Goal: Task Accomplishment & Management: Use online tool/utility

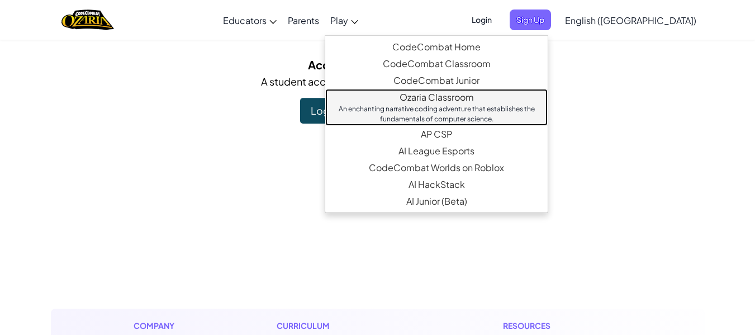
click at [425, 93] on link "Ozaria Classroom An enchanting narrative coding adventure that establishes the …" at bounding box center [436, 107] width 222 height 37
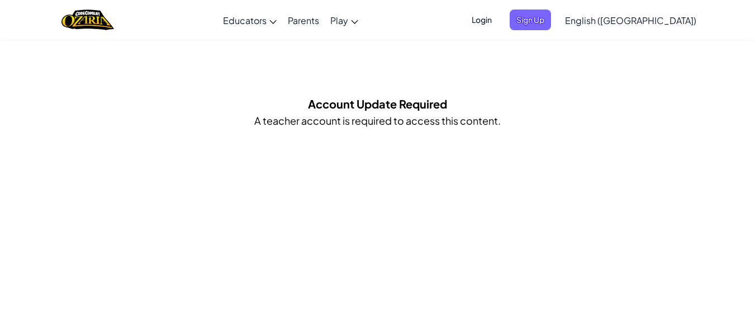
click at [498, 26] on span "Login" at bounding box center [482, 19] width 34 height 21
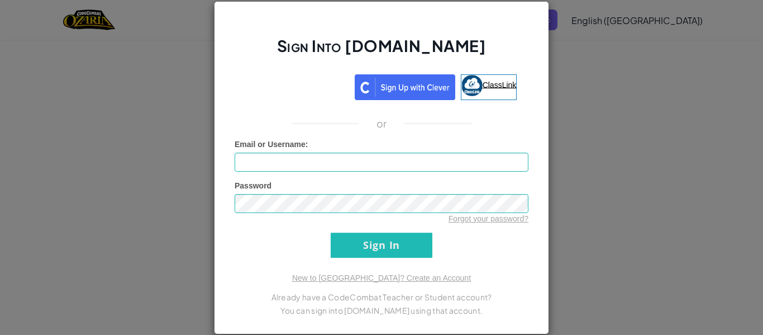
click at [484, 87] on span "ClassLink" at bounding box center [500, 84] width 34 height 9
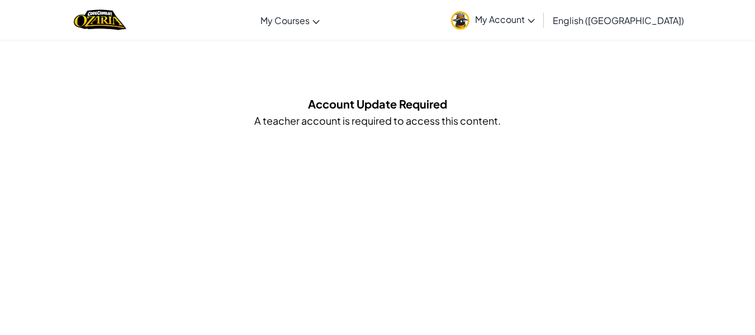
click at [535, 22] on span "My Account" at bounding box center [505, 19] width 60 height 12
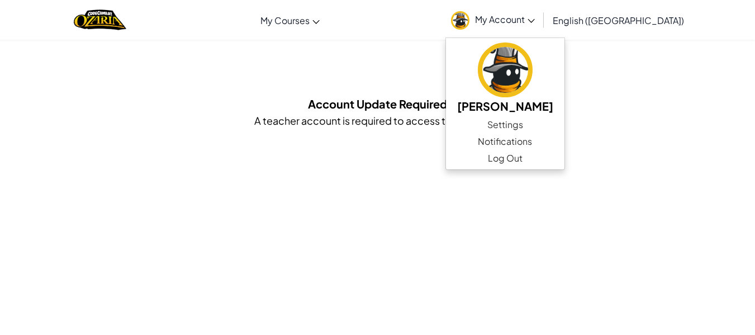
click at [535, 22] on span "My Account" at bounding box center [505, 19] width 60 height 12
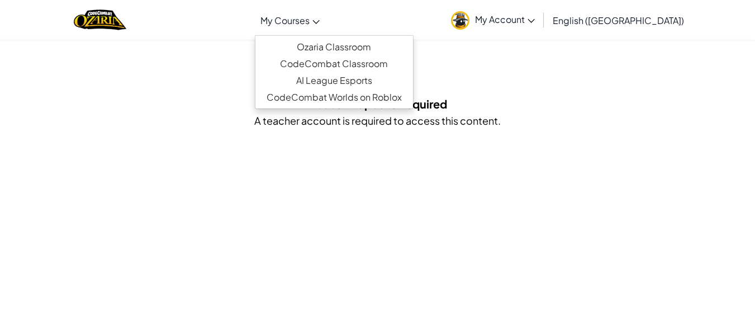
click at [309, 25] on span "My Courses" at bounding box center [284, 21] width 49 height 12
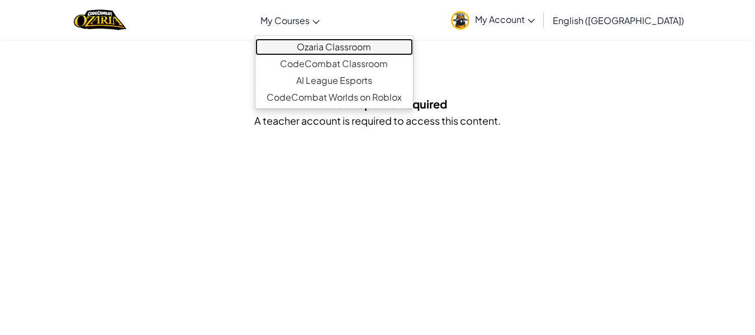
click at [367, 50] on link "Ozaria Classroom" at bounding box center [334, 47] width 158 height 17
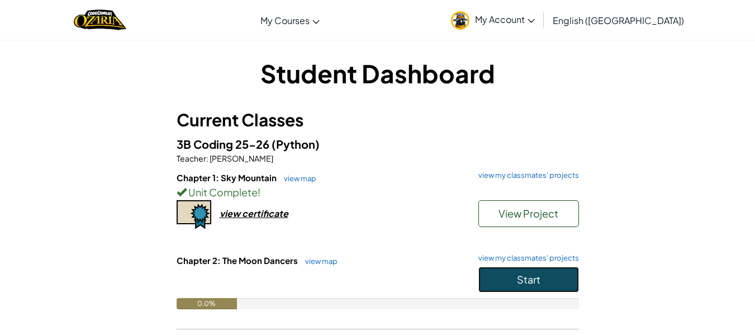
click at [541, 279] on button "Start" at bounding box center [528, 279] width 101 height 26
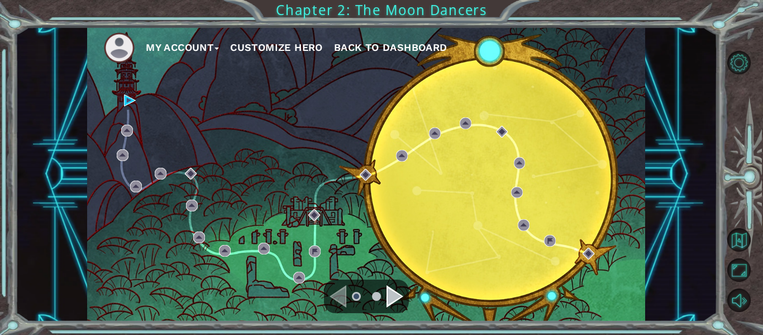
click at [394, 292] on div "Navigate to the next page" at bounding box center [395, 296] width 17 height 22
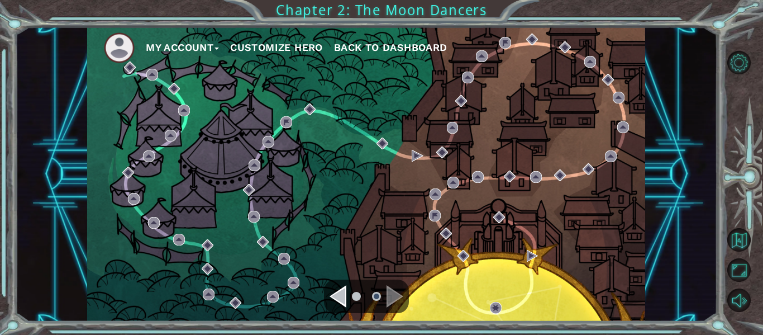
click at [389, 296] on div "Navigate to the next page" at bounding box center [395, 296] width 17 height 22
click at [341, 294] on div "Navigate to the previous page" at bounding box center [338, 296] width 17 height 22
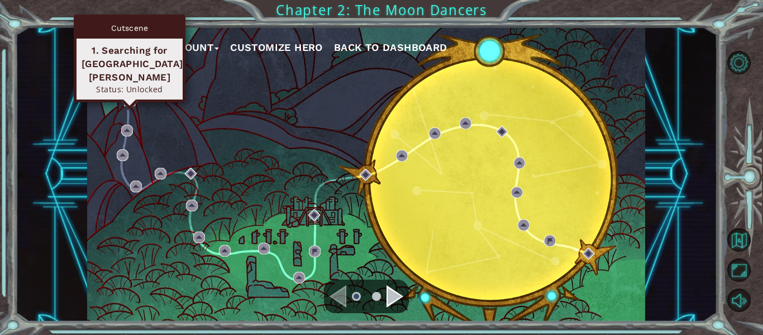
click at [131, 98] on img at bounding box center [130, 100] width 12 height 12
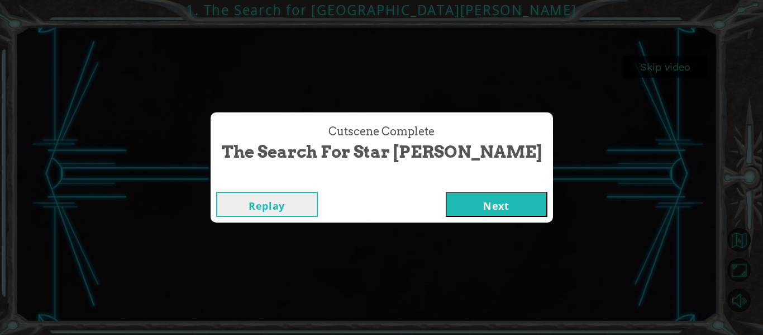
click at [456, 198] on button "Next" at bounding box center [497, 204] width 102 height 25
